Goal: Task Accomplishment & Management: Manage account settings

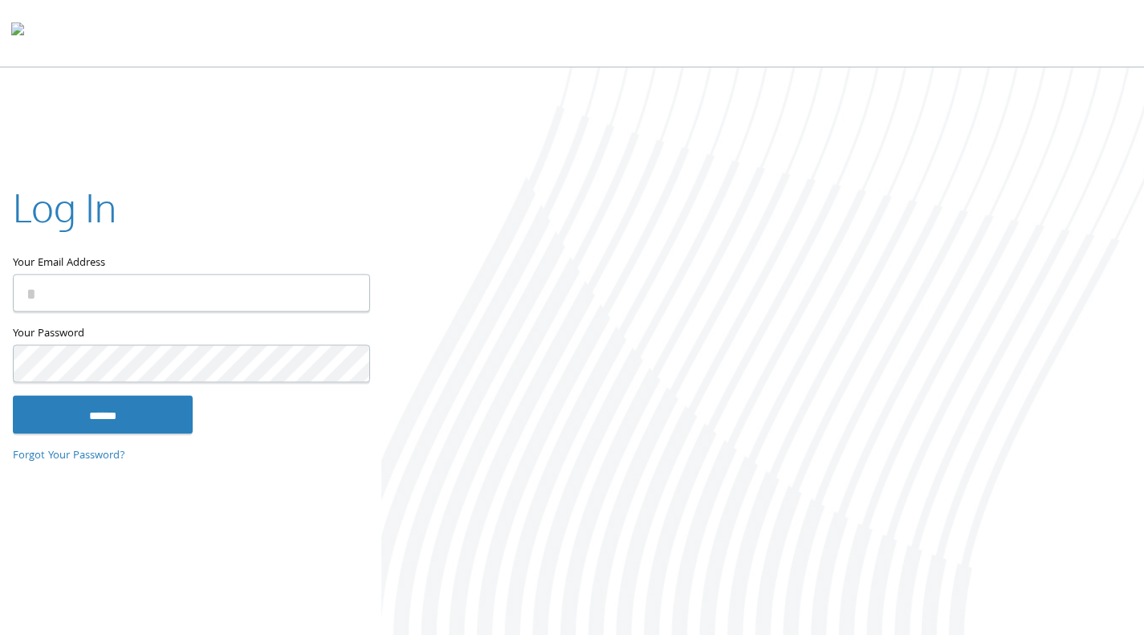
type input "**********"
click at [111, 408] on input "******" at bounding box center [103, 414] width 180 height 39
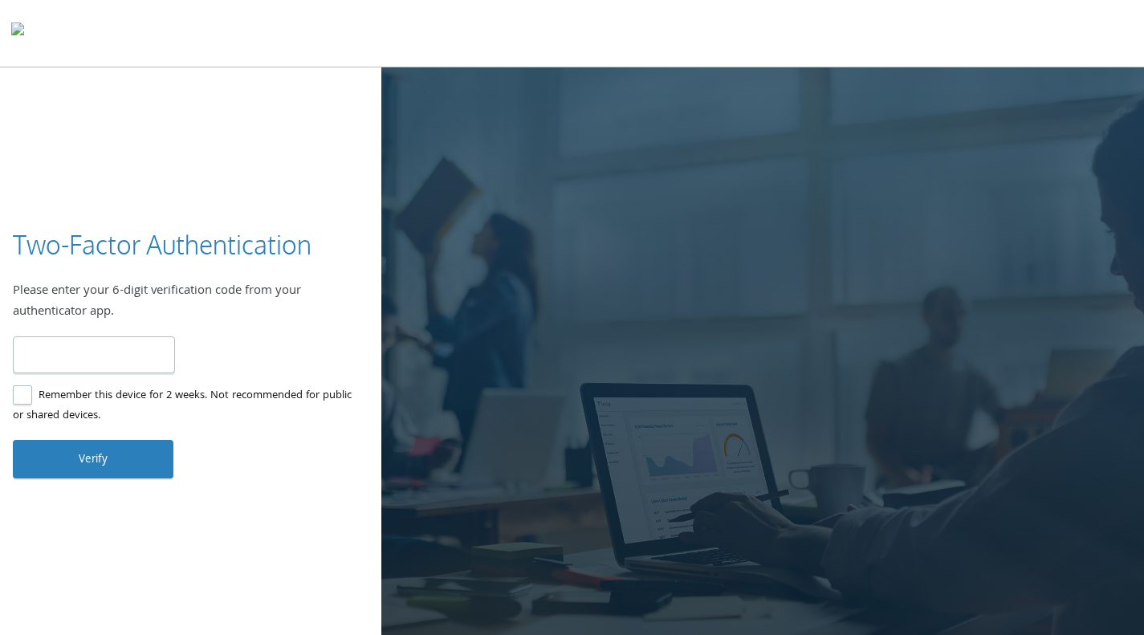
type input "******"
